Goal: Find specific page/section: Find specific page/section

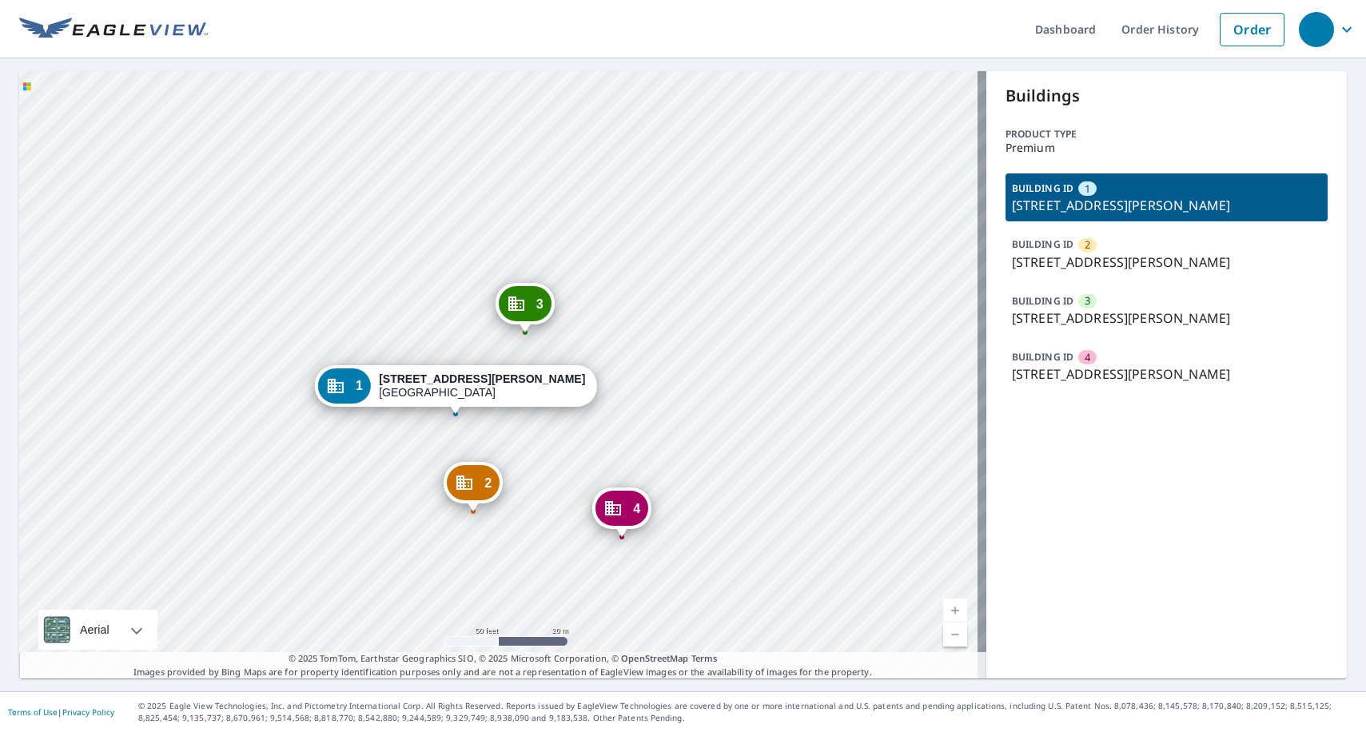
drag, startPoint x: 645, startPoint y: 455, endPoint x: 642, endPoint y: 428, distance: 26.6
click at [642, 428] on div "2 3318 Wunder Ave Cincinnati, OH 45211 3 2849 Saint Catherine Pl Cincinnati, OH…" at bounding box center [502, 375] width 967 height 608
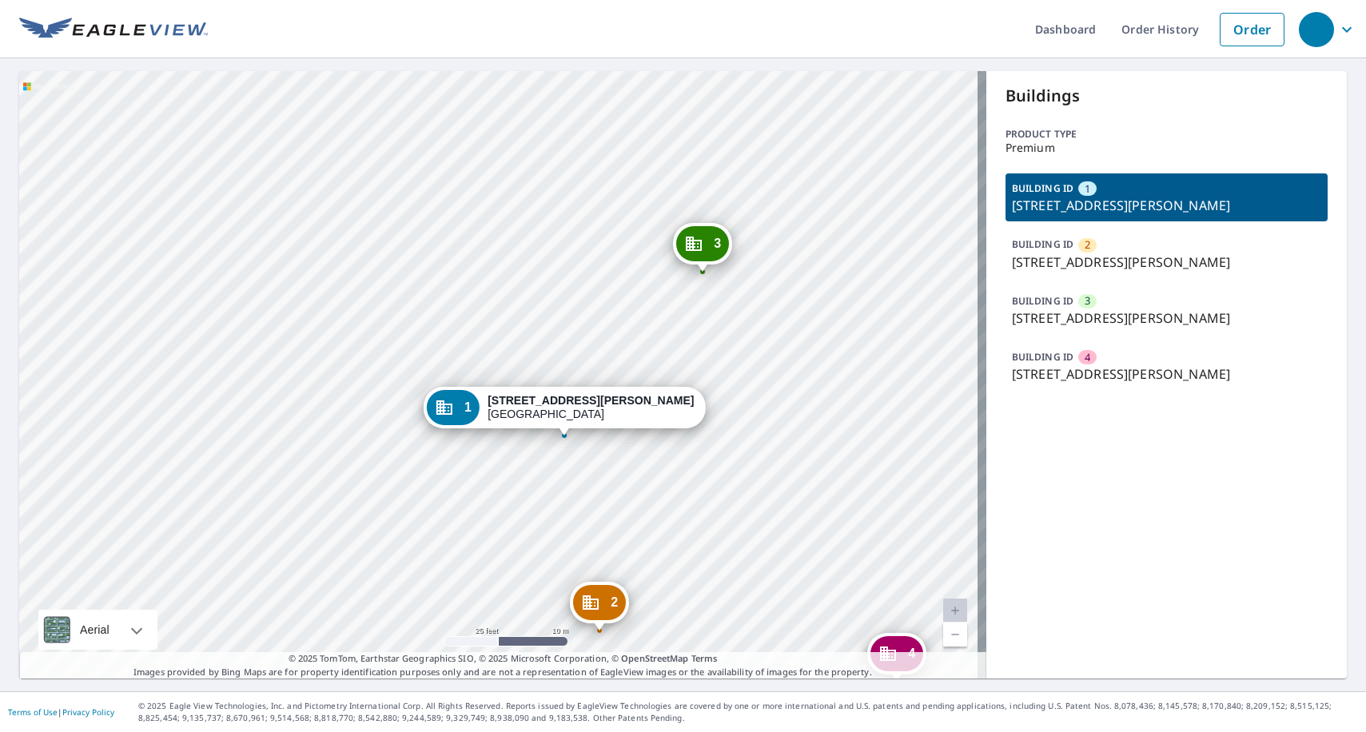
click at [711, 357] on div "2 3318 Wunder Ave Cincinnati, OH 45211 3 2849 Saint Catherine Pl Cincinnati, OH…" at bounding box center [502, 375] width 967 height 608
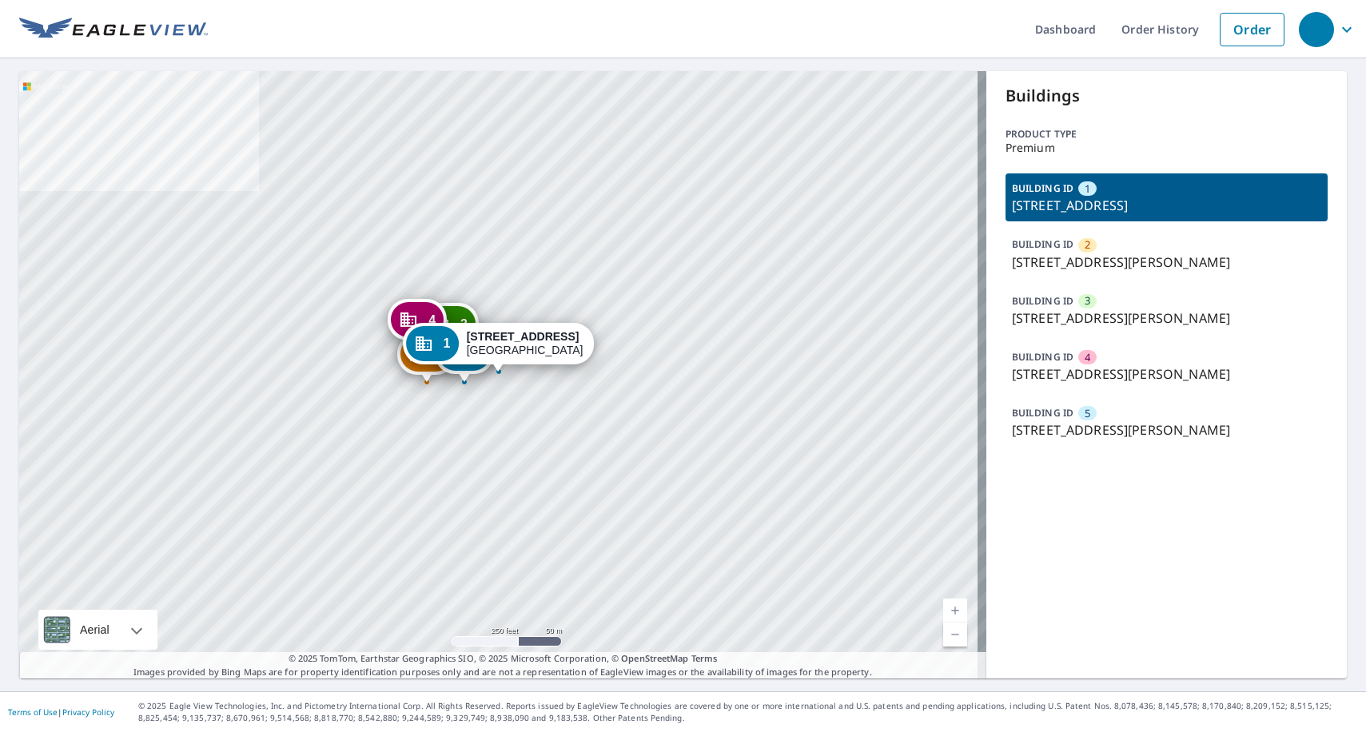
drag, startPoint x: 1080, startPoint y: 437, endPoint x: 1064, endPoint y: 439, distance: 16.1
click at [1074, 439] on p "[STREET_ADDRESS][PERSON_NAME]" at bounding box center [1166, 429] width 309 height 19
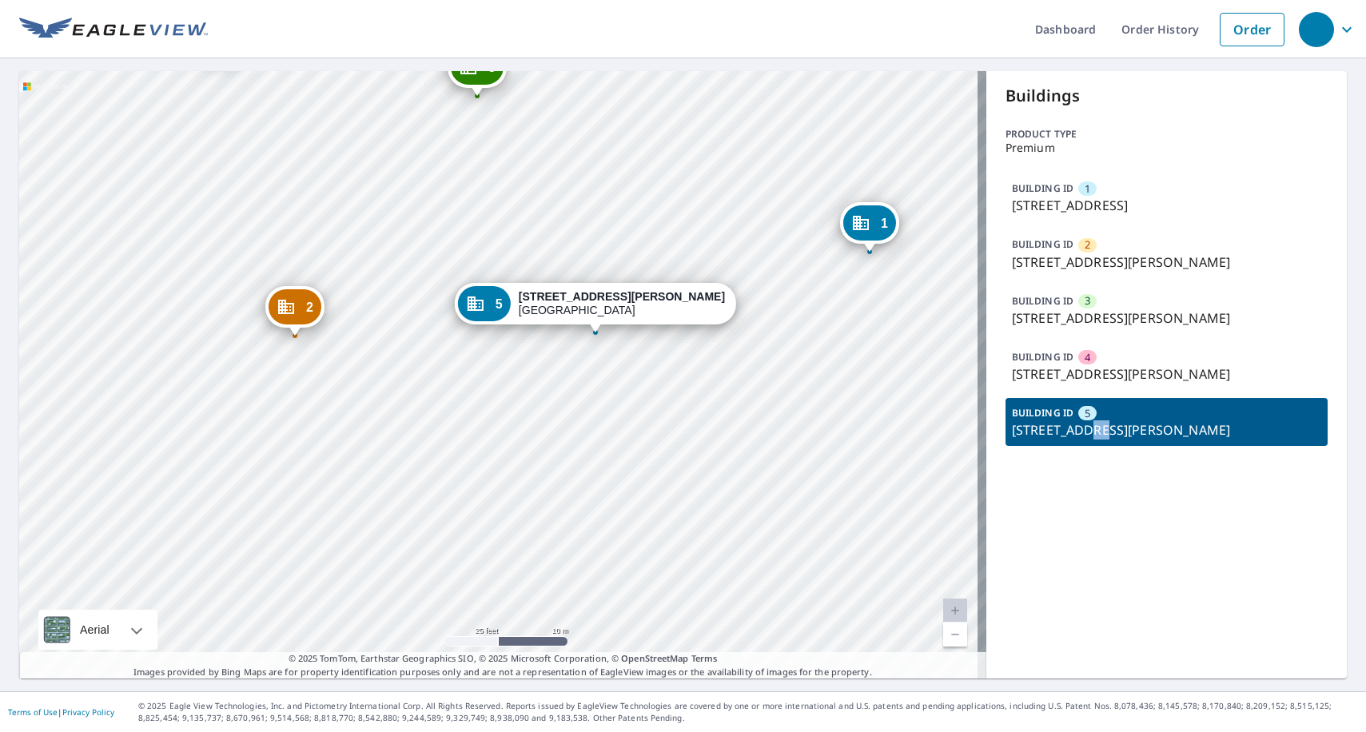
click at [757, 381] on div "1 [STREET_ADDRESS] 2 [STREET_ADDRESS][PERSON_NAME] 3 [STREET_ADDRESS][PERSON_NA…" at bounding box center [502, 375] width 967 height 608
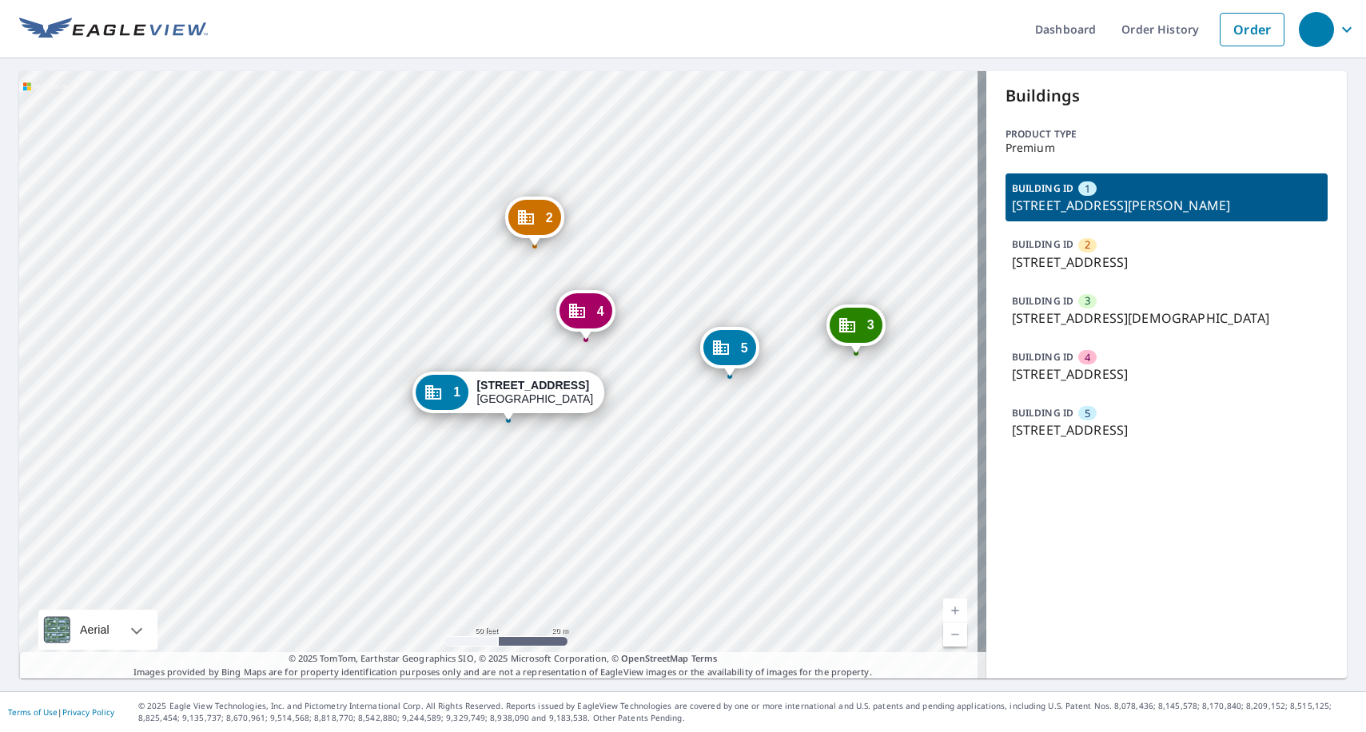
drag, startPoint x: 567, startPoint y: 340, endPoint x: 586, endPoint y: 347, distance: 20.5
click at [586, 347] on div "2 3812 Weirman Ave Cincinnati, OH 45211 3 3813 Church Ln Cincinnati, OH 45211 4…" at bounding box center [502, 375] width 967 height 608
